Goal: Task Accomplishment & Management: Use online tool/utility

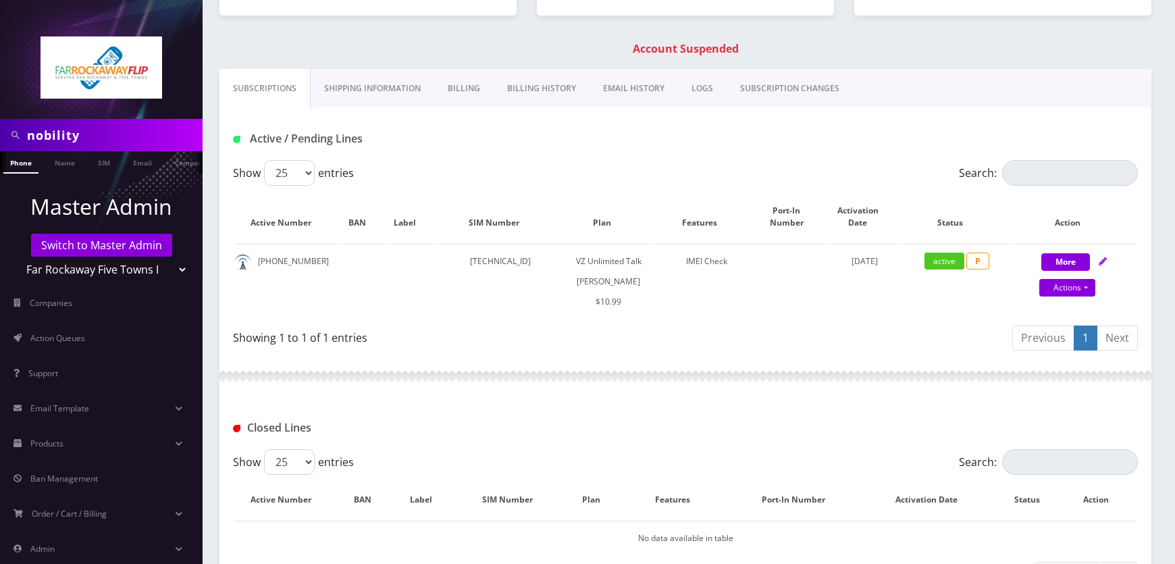
scroll to position [184, 0]
click at [109, 269] on select "Teltik Production My Link Mobile VennMobile Unlimited Advanced LTE Rexing Inc D…" at bounding box center [102, 270] width 172 height 26
select select "20"
click at [16, 257] on select "Teltik Production My Link Mobile VennMobile Unlimited Advanced LTE Rexing Inc D…" at bounding box center [102, 270] width 172 height 26
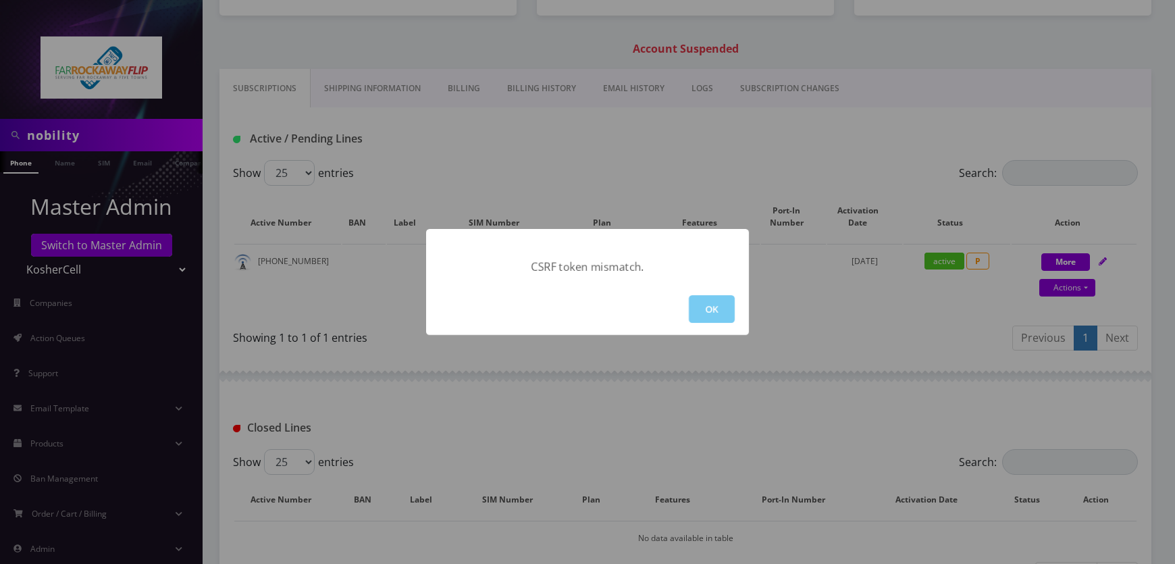
click at [716, 310] on button "OK" at bounding box center [712, 309] width 46 height 28
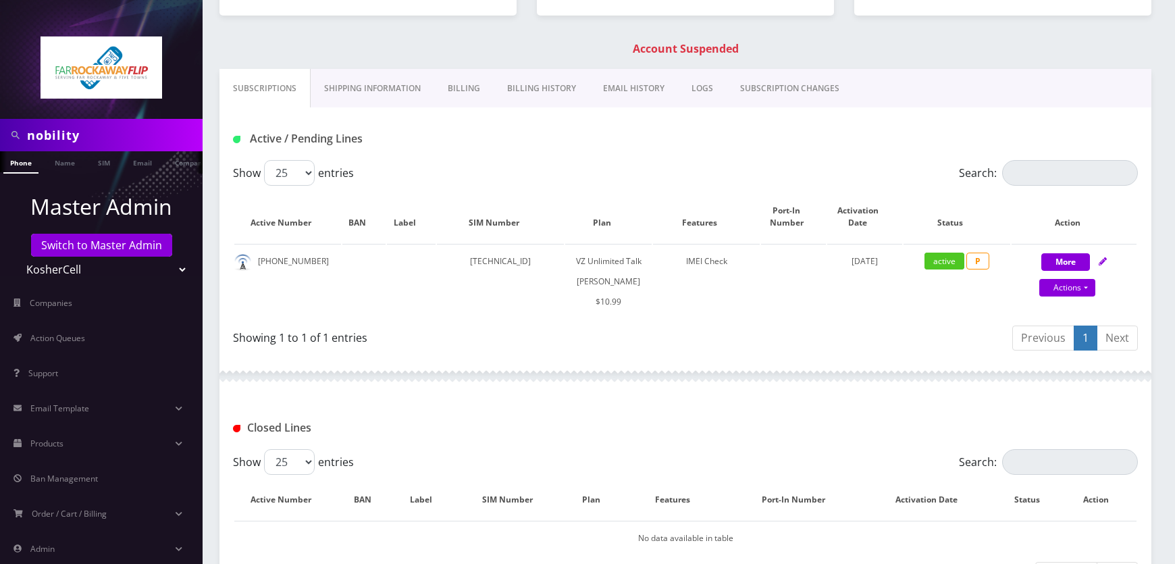
click at [98, 134] on input "nobility" at bounding box center [113, 135] width 172 height 26
click at [95, 137] on input "nobility" at bounding box center [113, 135] width 172 height 26
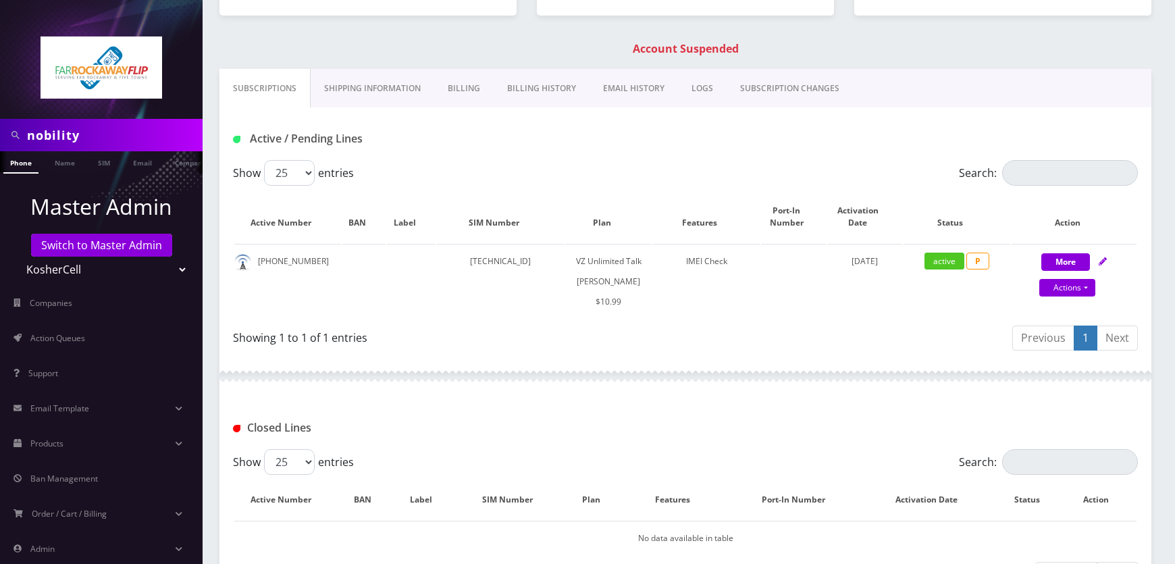
click at [95, 137] on input "nobility" at bounding box center [113, 135] width 172 height 26
paste input "[PERSON_NAME]"
type input "[PERSON_NAME]"
click at [77, 156] on link "Name" at bounding box center [65, 162] width 34 height 22
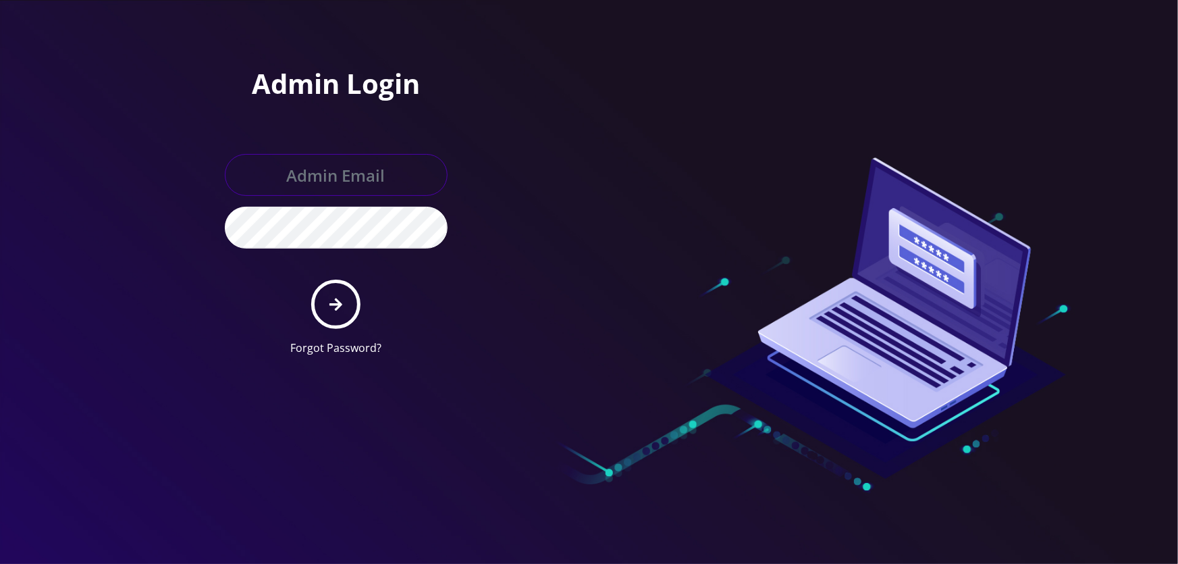
type input "[EMAIL_ADDRESS][DOMAIN_NAME]"
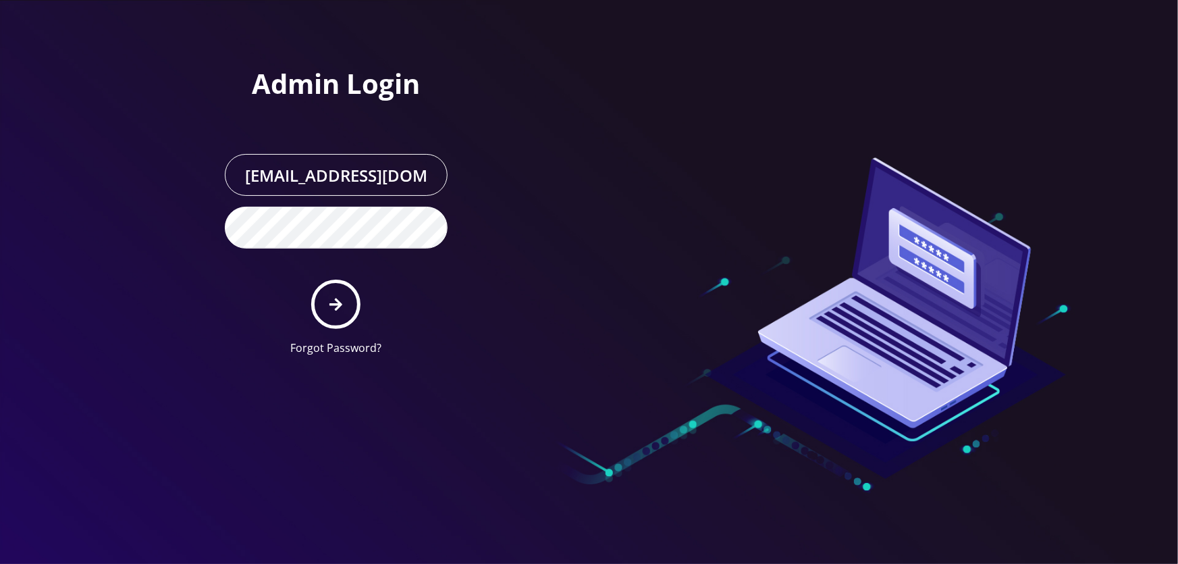
click at [296, 296] on form "tyriek@teltik.com Forgot Password?" at bounding box center [336, 255] width 223 height 202
click at [313, 294] on button "submit" at bounding box center [335, 303] width 49 height 49
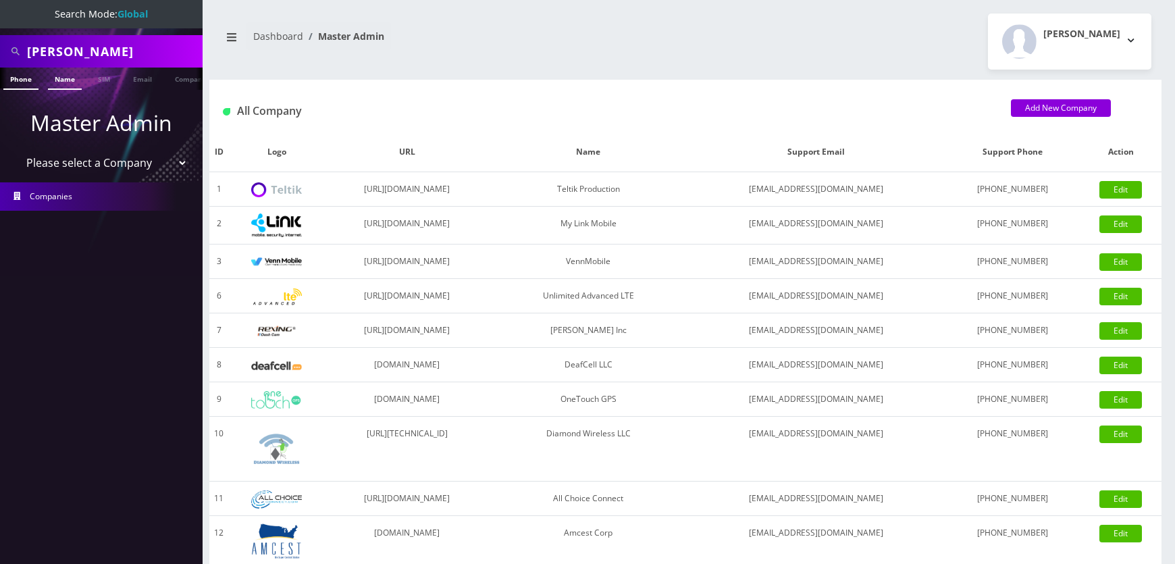
click at [53, 87] on link "Name" at bounding box center [65, 79] width 34 height 22
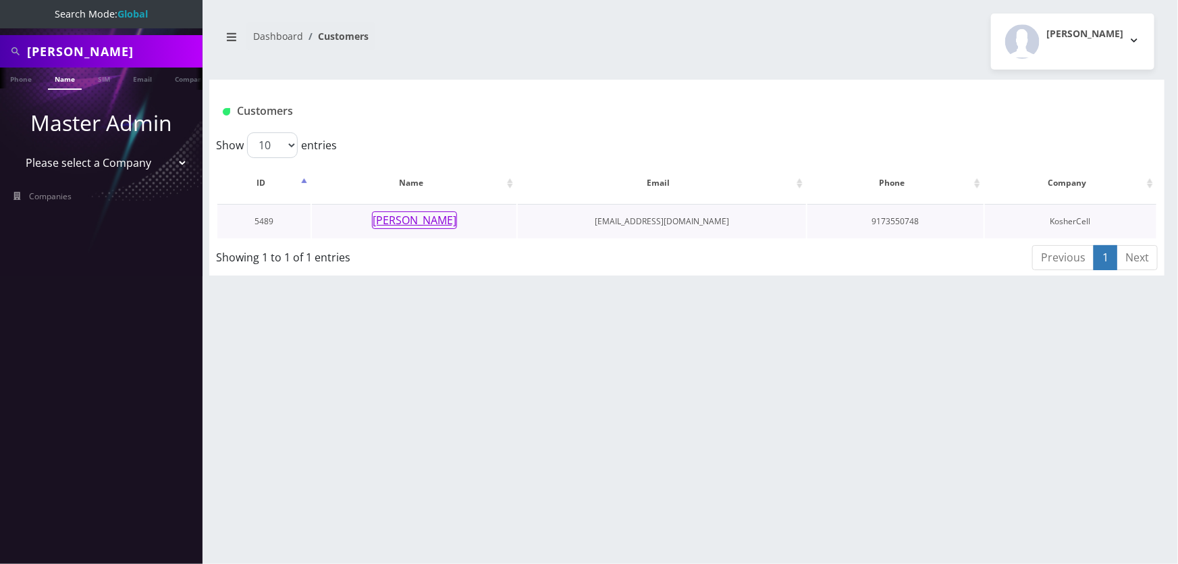
click at [410, 216] on button "[PERSON_NAME]" at bounding box center [414, 220] width 85 height 18
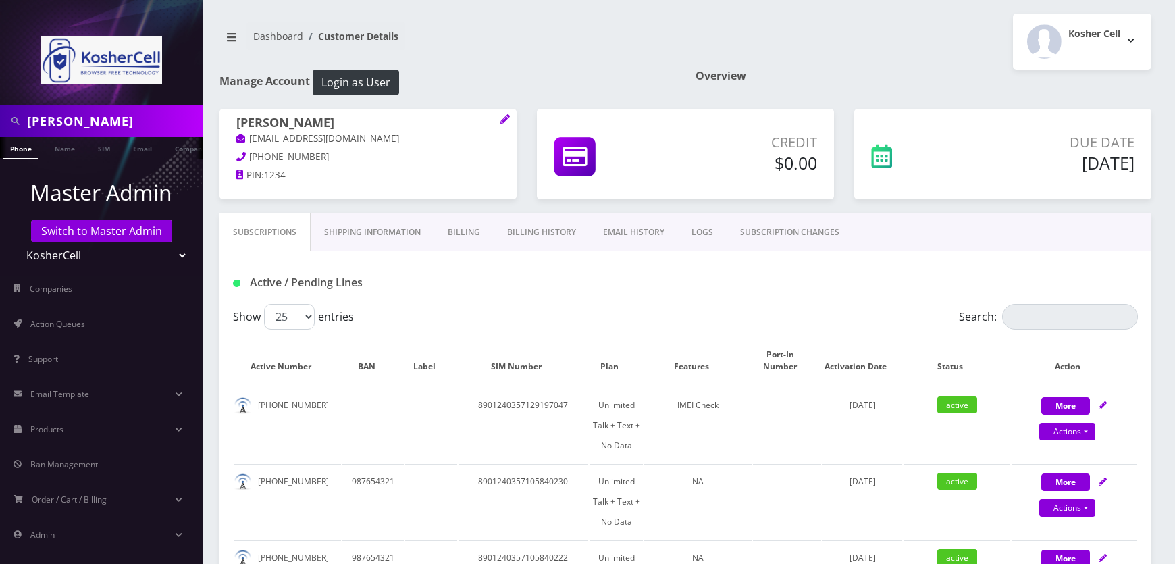
click at [626, 235] on link "EMAIL HISTORY" at bounding box center [633, 232] width 88 height 39
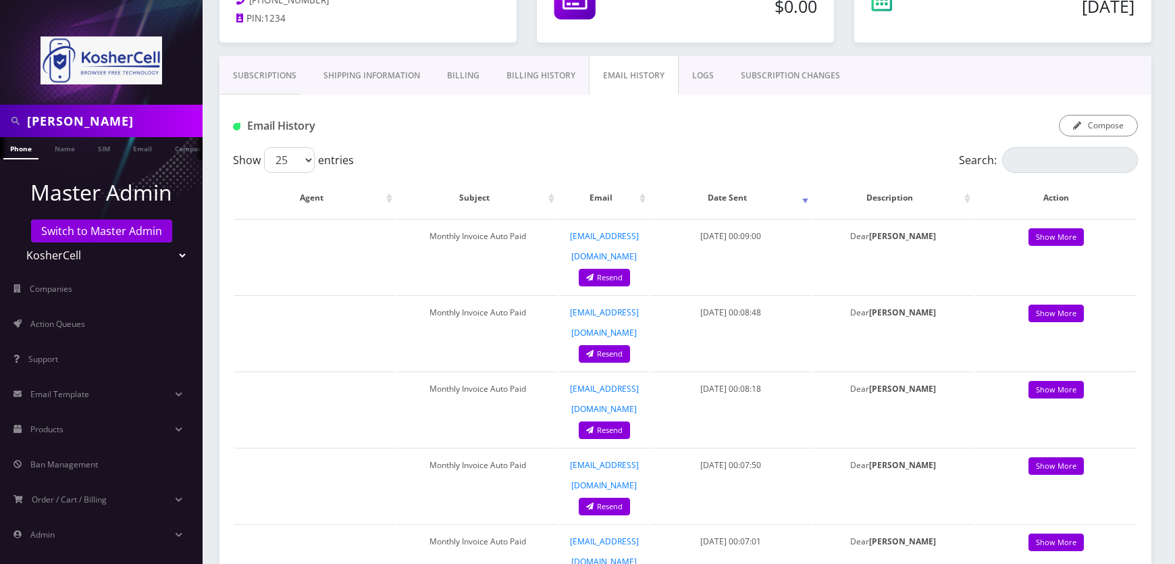
scroll to position [306, 0]
